Goal: Transaction & Acquisition: Purchase product/service

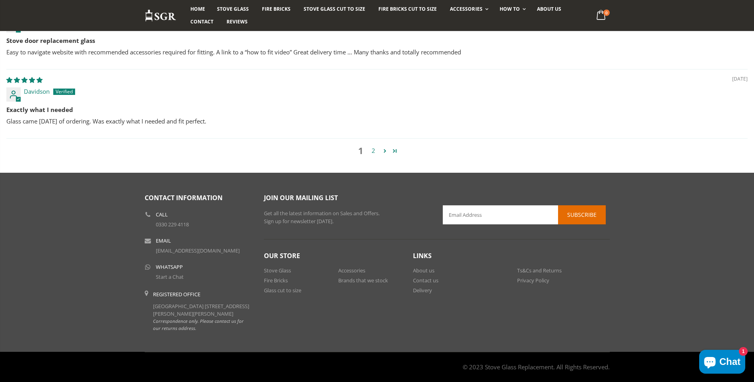
scroll to position [942, 0]
click at [431, 287] on link "Delivery" at bounding box center [422, 290] width 19 height 7
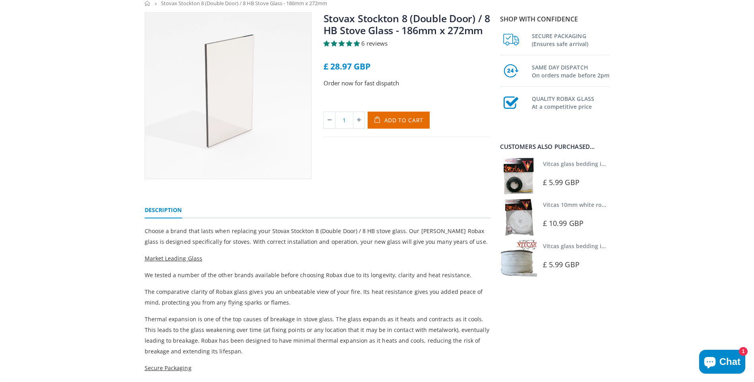
scroll to position [0, 0]
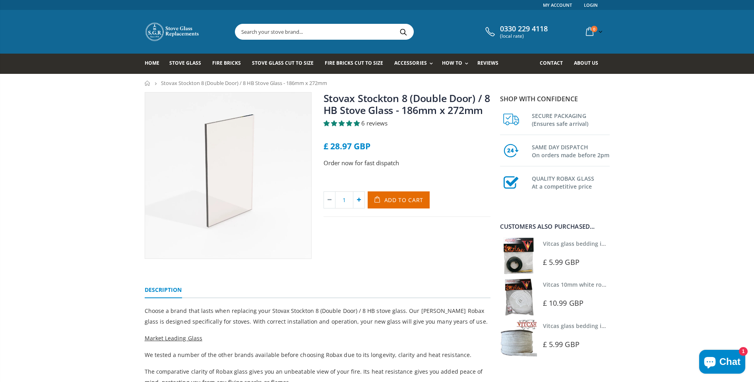
click at [359, 199] on icon at bounding box center [358, 200] width 11 height 16
type input "2"
click at [401, 198] on span "Add to Cart" at bounding box center [403, 200] width 39 height 8
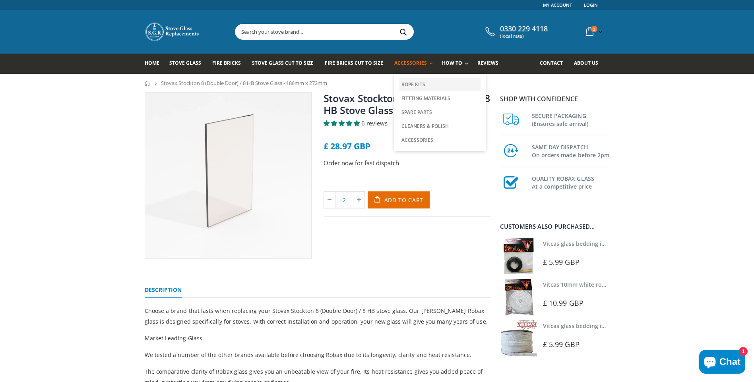
click at [408, 81] on link "Rope Kits" at bounding box center [439, 85] width 81 height 14
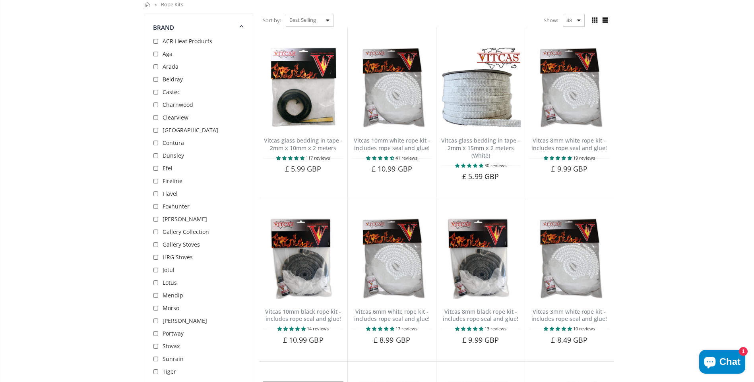
scroll to position [238, 0]
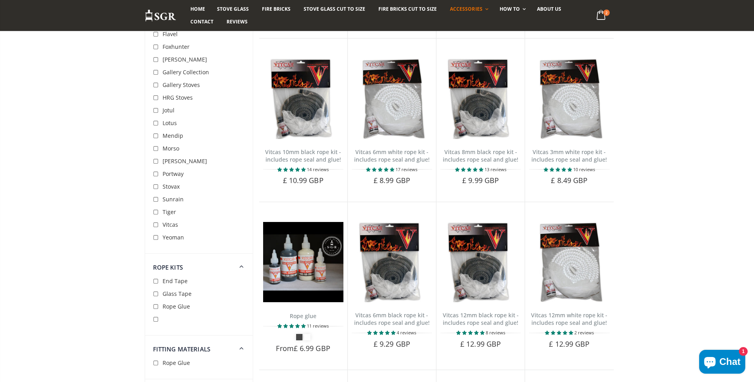
click at [165, 184] on span "Stovax" at bounding box center [171, 187] width 17 height 8
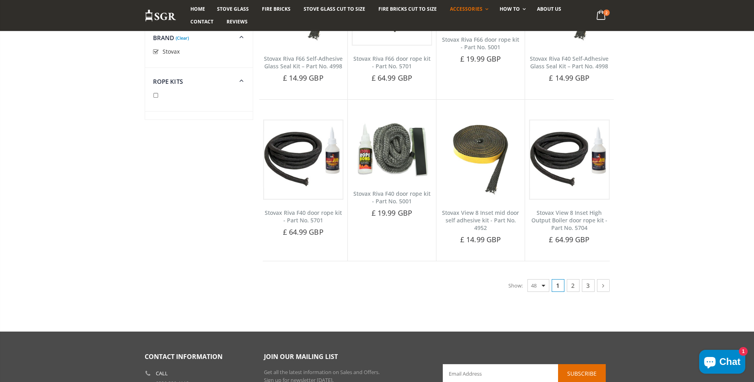
scroll to position [1761, 0]
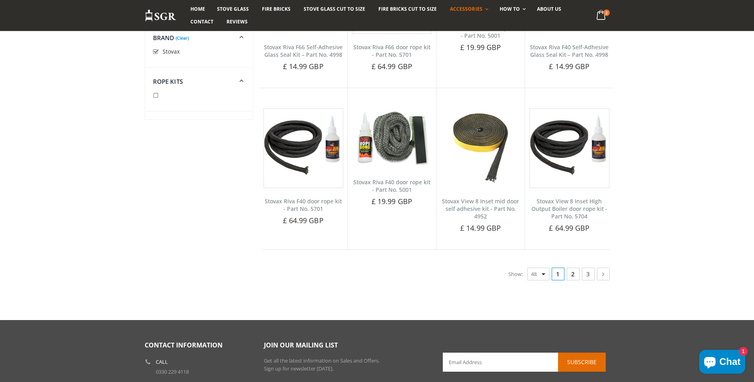
click at [574, 277] on link "2" at bounding box center [573, 274] width 13 height 13
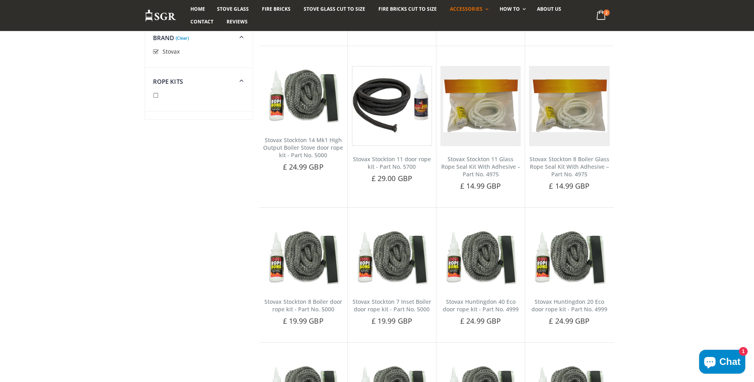
scroll to position [371, 0]
